Goal: Entertainment & Leisure: Consume media (video, audio)

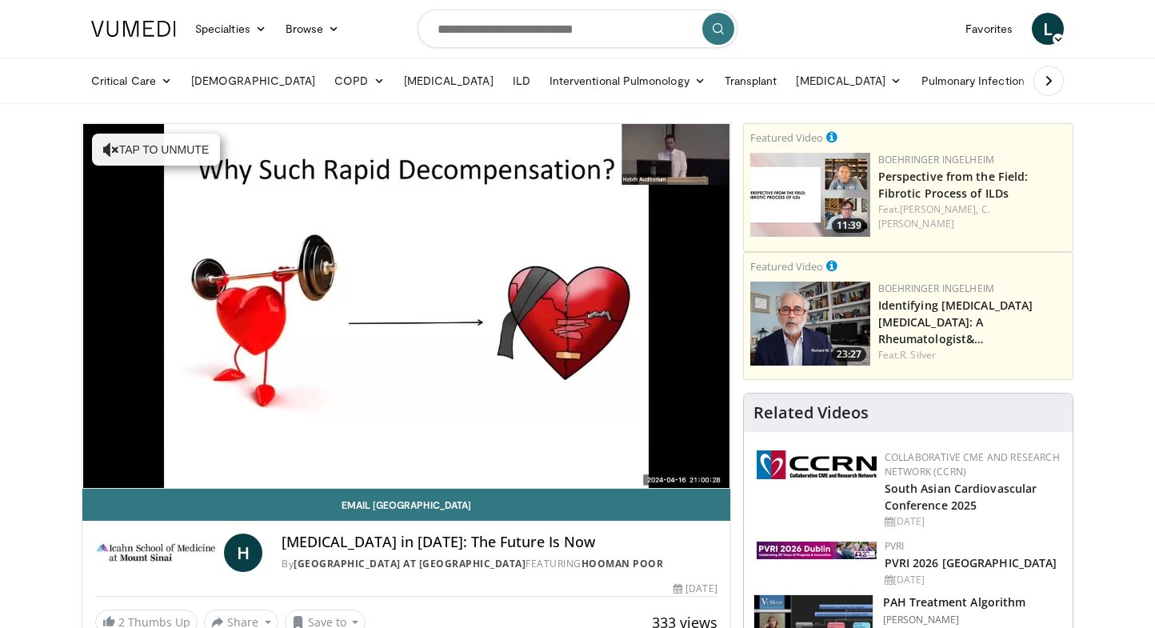
click at [368, 453] on div "10 seconds Tap to unmute" at bounding box center [406, 306] width 648 height 364
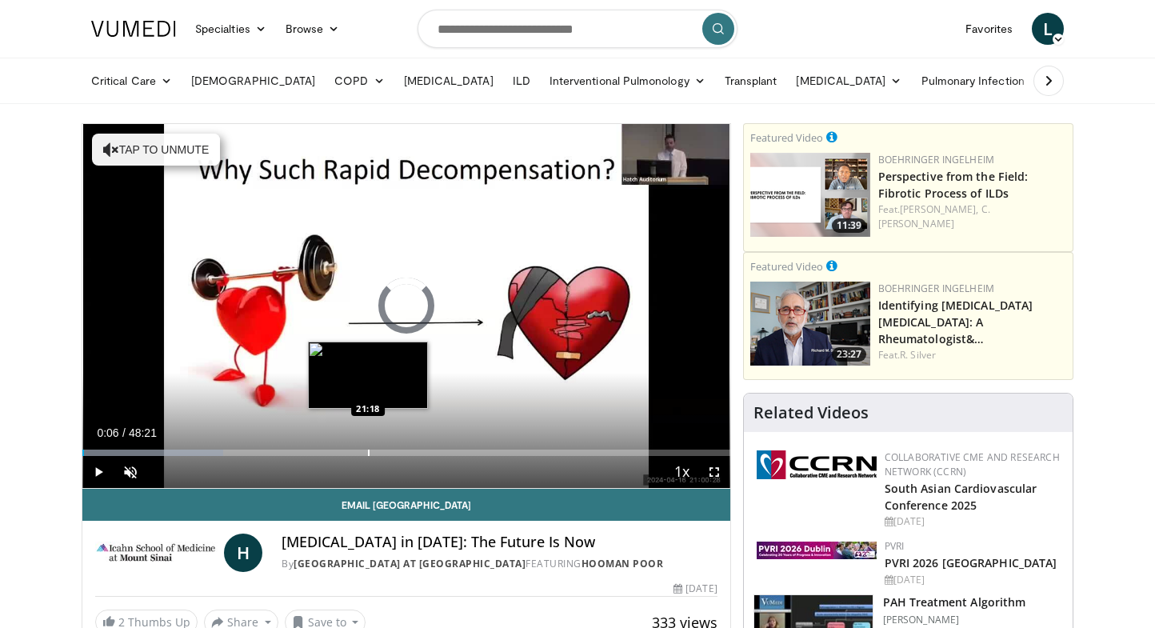
click at [368, 453] on div "Progress Bar" at bounding box center [369, 452] width 2 height 6
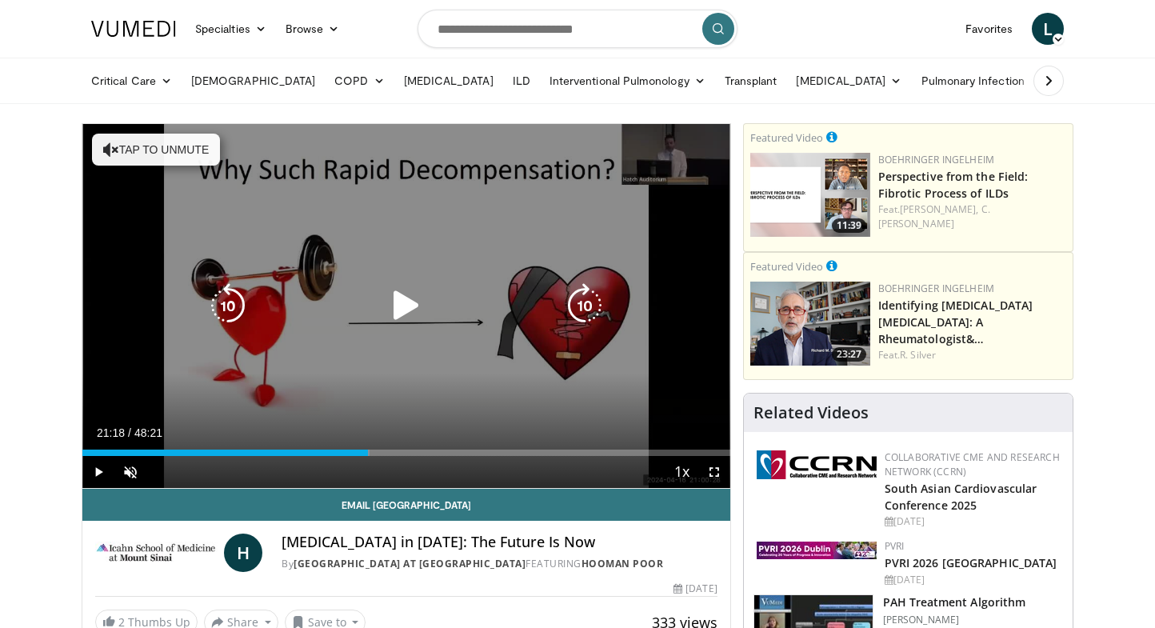
click at [401, 330] on div "10 seconds Tap to unmute" at bounding box center [406, 306] width 648 height 364
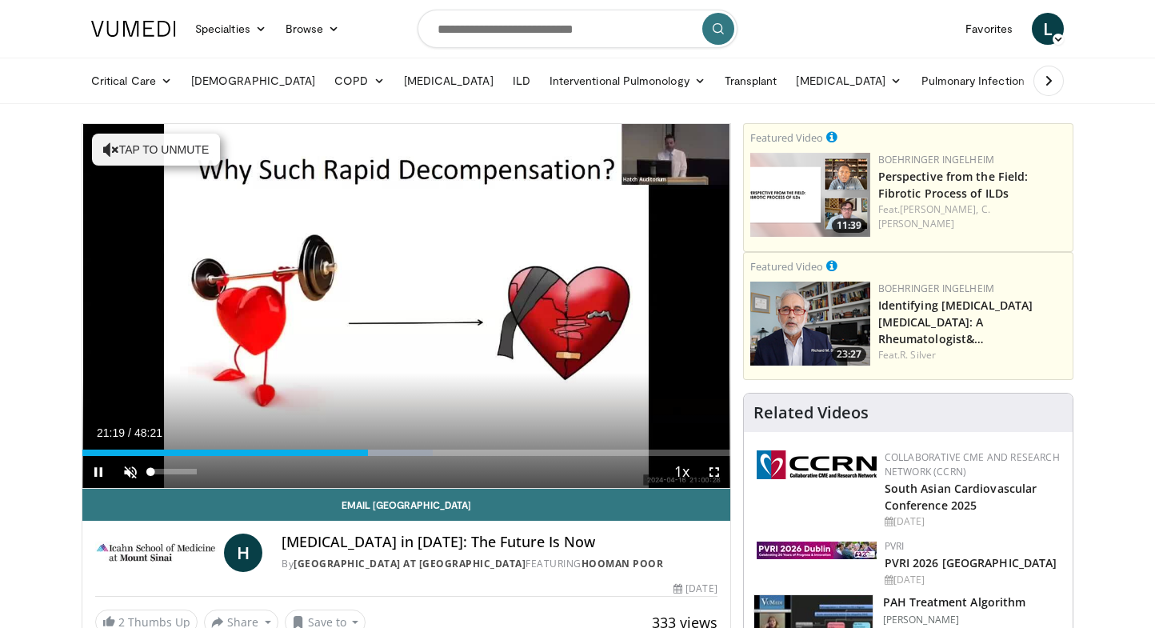
click at [133, 472] on span "Video Player" at bounding box center [130, 472] width 32 height 32
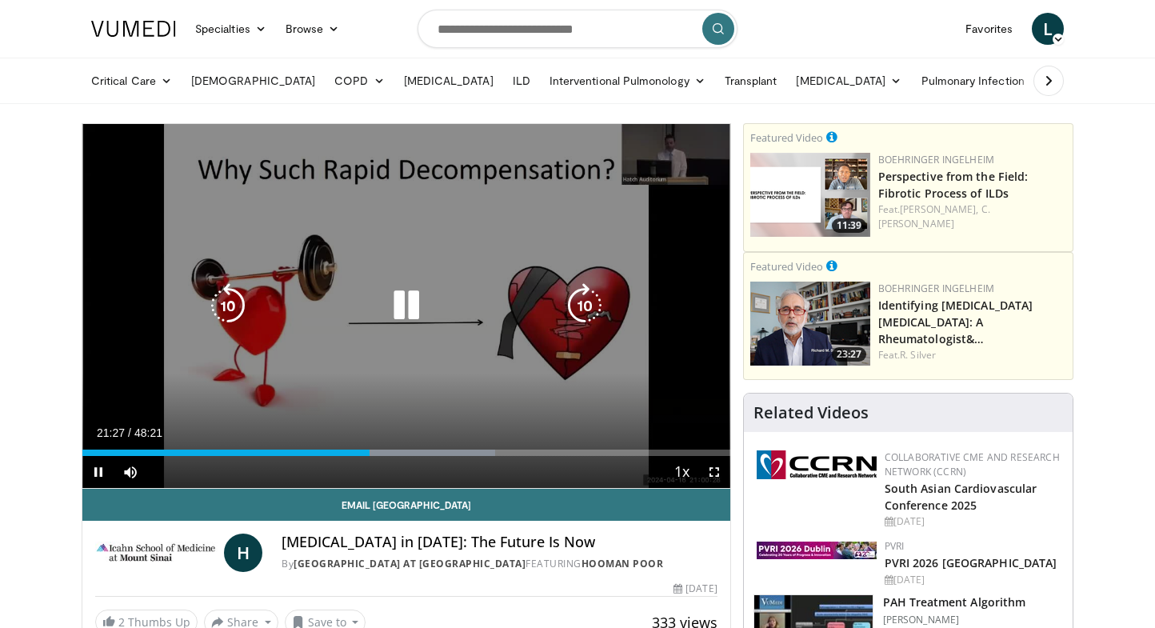
click at [402, 316] on icon "Video Player" at bounding box center [406, 305] width 45 height 45
